Goal: Navigation & Orientation: Find specific page/section

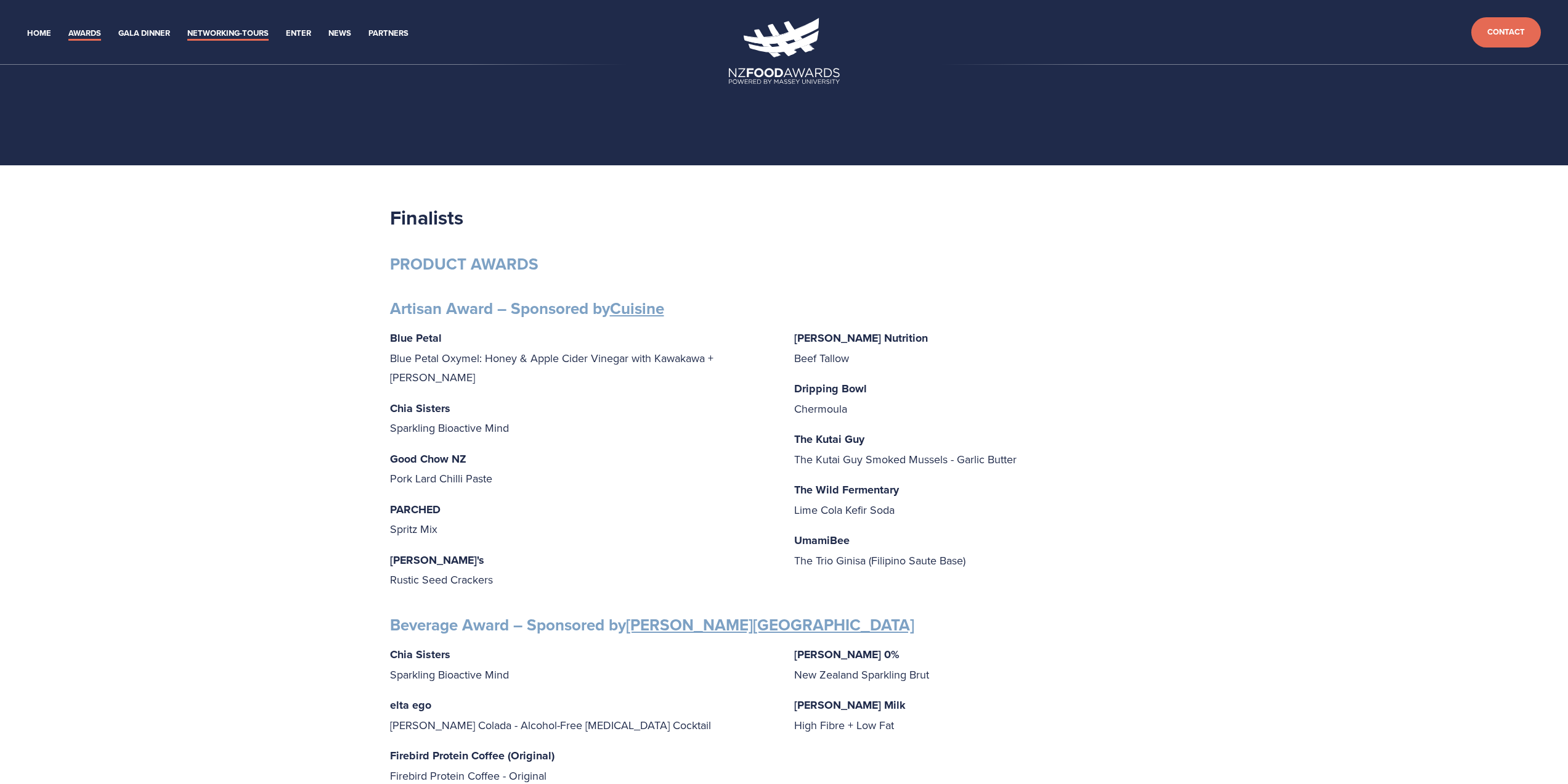
click at [225, 28] on link "Networking-Tours" at bounding box center [228, 33] width 82 height 14
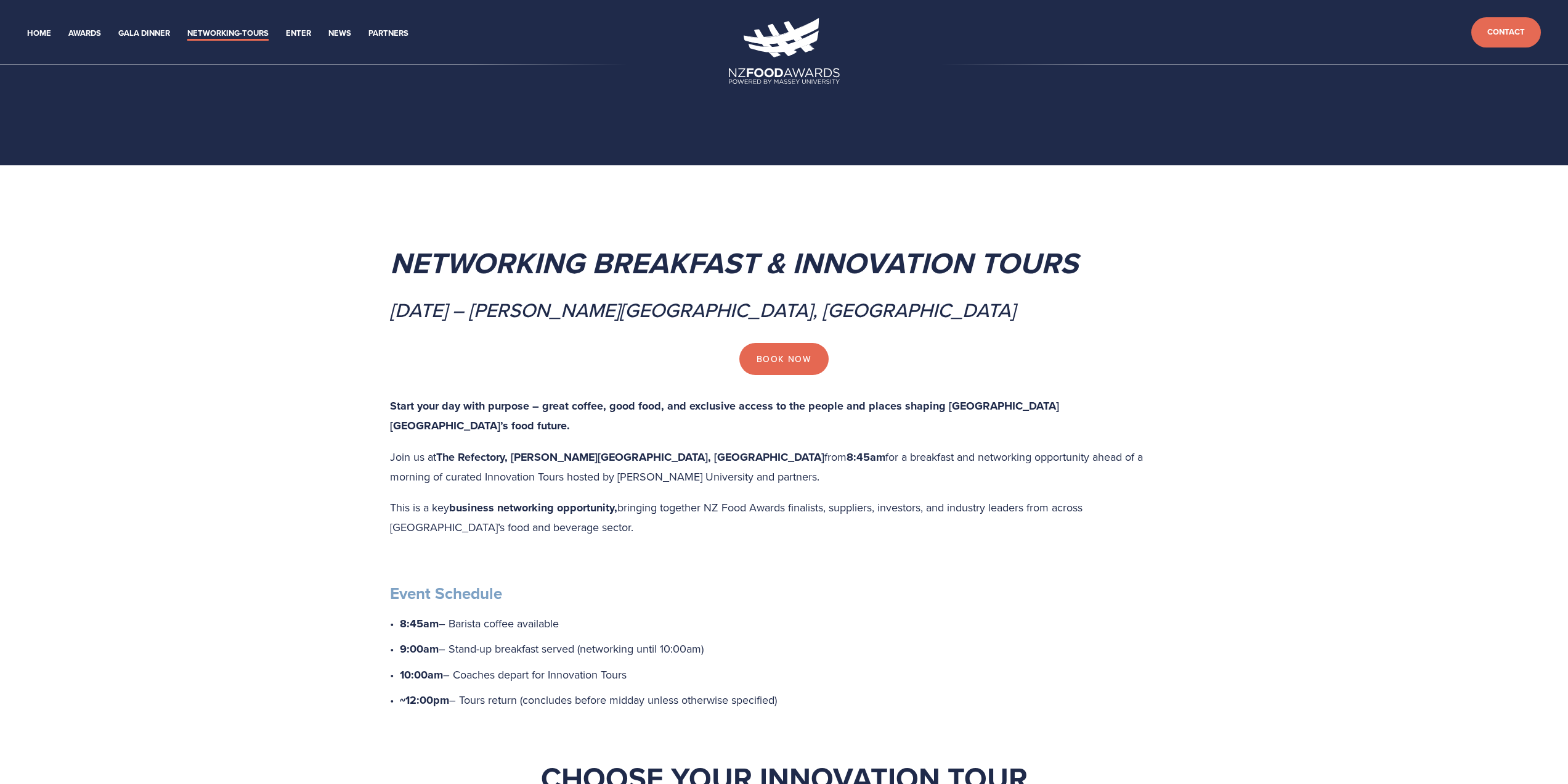
click at [143, 26] on li "Gala Dinner" at bounding box center [144, 32] width 52 height 17
click at [140, 28] on link "Gala Dinner" at bounding box center [144, 33] width 52 height 14
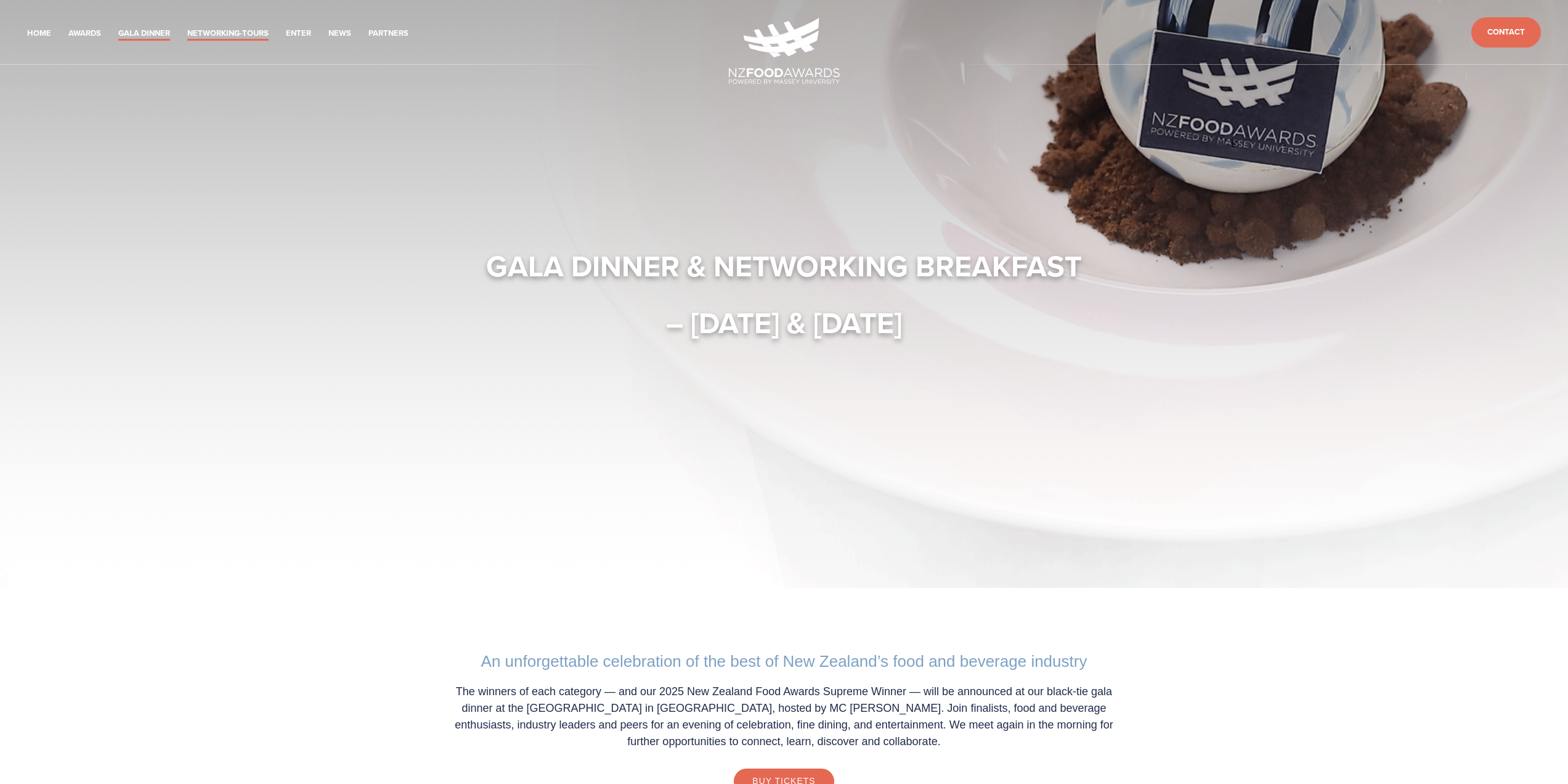
click at [224, 31] on link "Networking-Tours" at bounding box center [228, 33] width 82 height 14
